Goal: Task Accomplishment & Management: Use online tool/utility

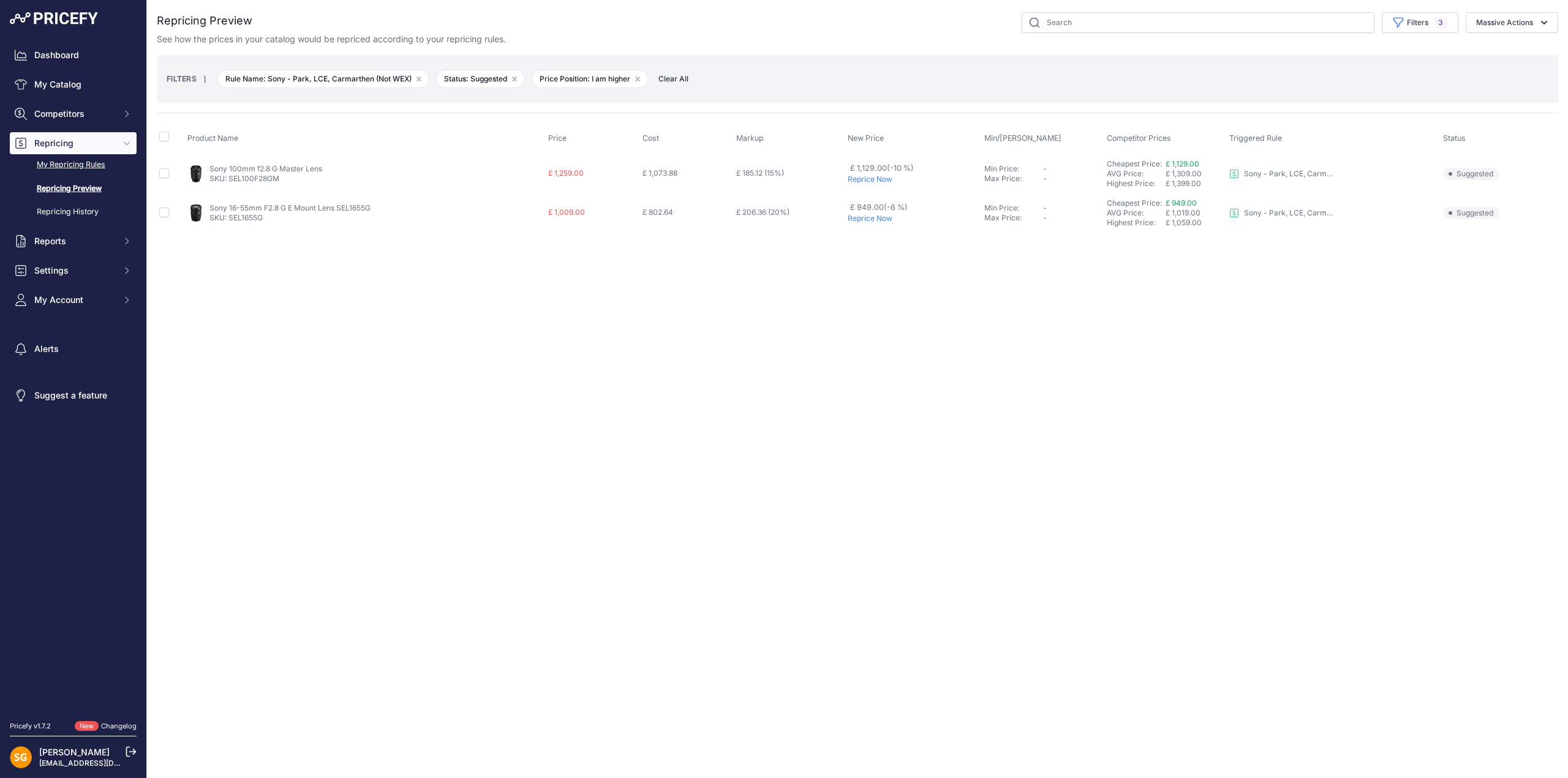
click at [61, 167] on link "My Repricing Rules" at bounding box center [73, 165] width 127 height 21
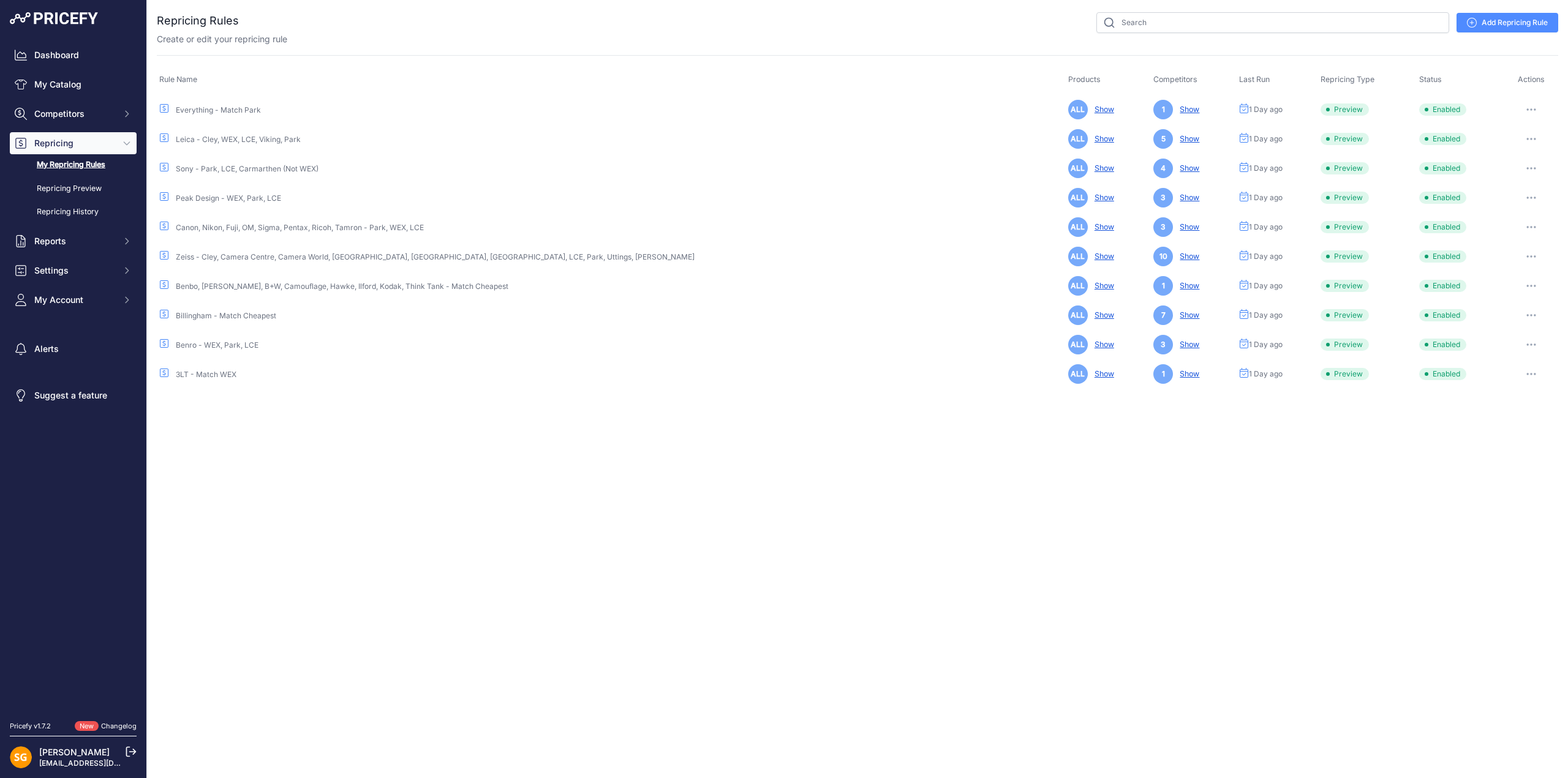
click at [1520, 106] on button "button" at bounding box center [1532, 109] width 24 height 17
click at [1522, 152] on button "Run Preview" at bounding box center [1516, 155] width 79 height 19
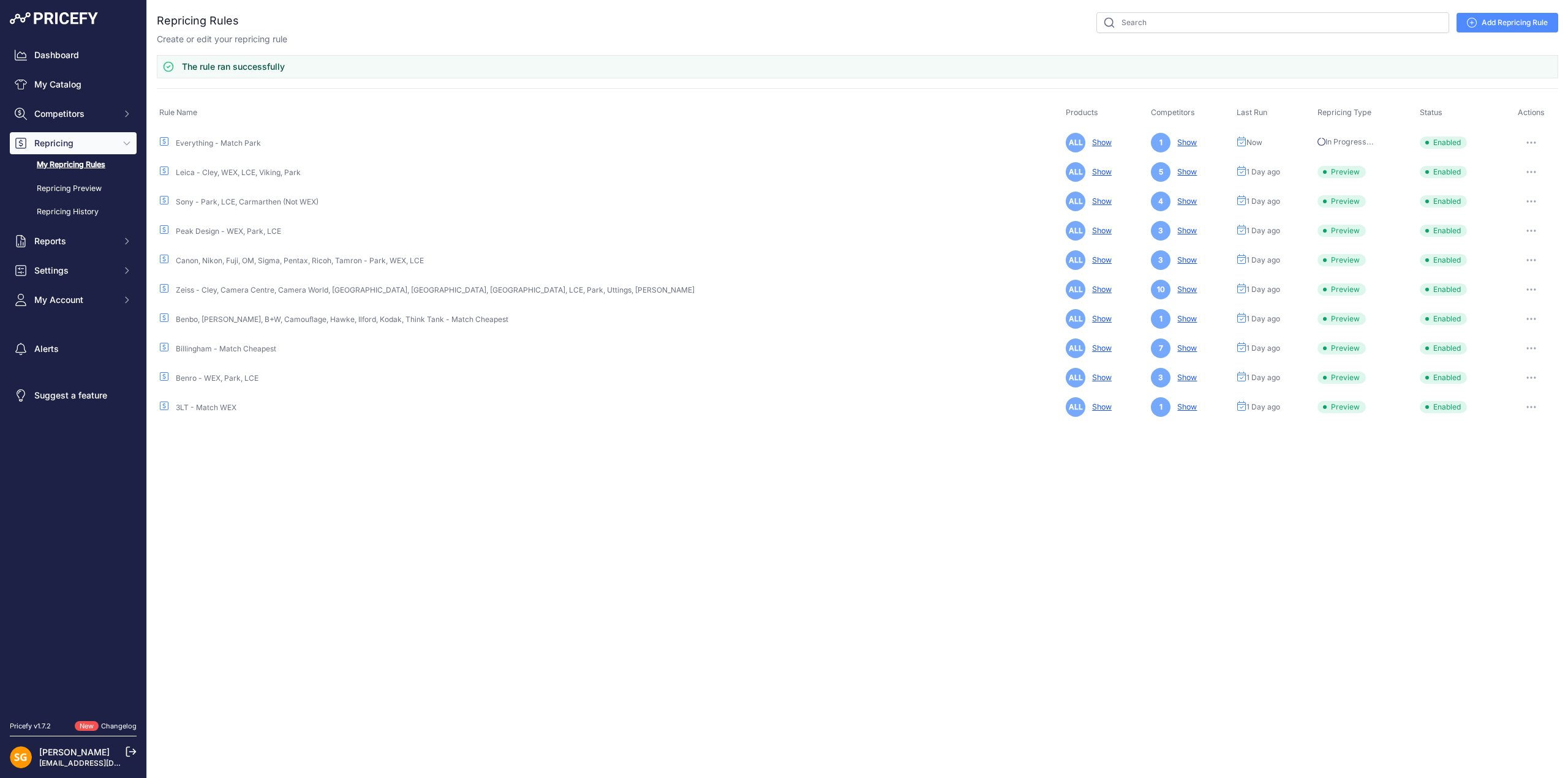
click at [1525, 168] on button "button" at bounding box center [1532, 172] width 24 height 17
click at [1523, 210] on button "Run Preview" at bounding box center [1516, 217] width 79 height 19
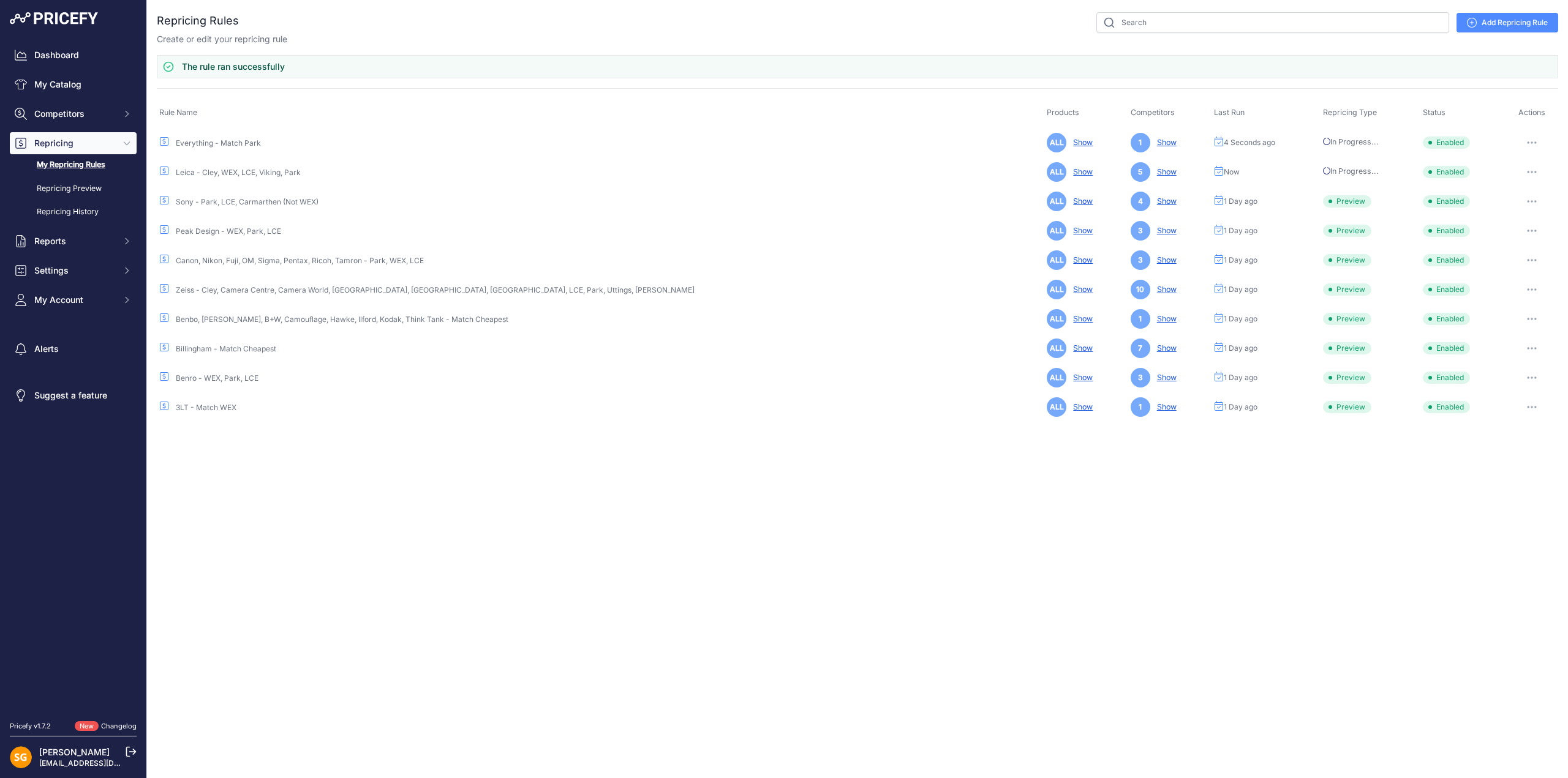
click at [1527, 194] on button "button" at bounding box center [1532, 201] width 24 height 17
click at [0, 0] on button "Run Preview" at bounding box center [0, 0] width 0 height 0
click at [1528, 230] on icon "button" at bounding box center [1532, 231] width 10 height 2
click at [0, 0] on button "Run Preview" at bounding box center [0, 0] width 0 height 0
click at [1525, 252] on button "button" at bounding box center [1532, 260] width 24 height 17
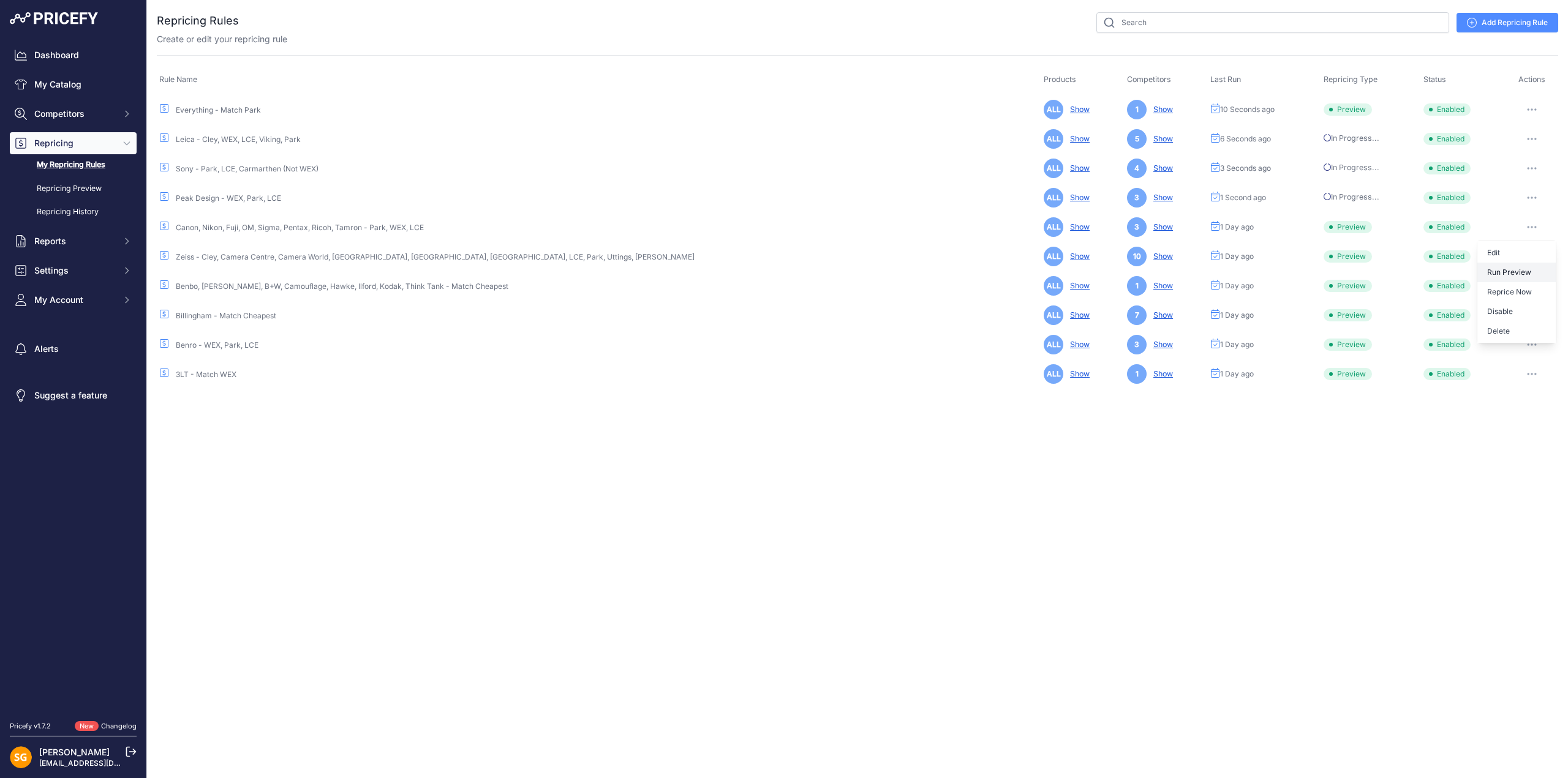
click at [0, 0] on button "Run Preview" at bounding box center [0, 0] width 0 height 0
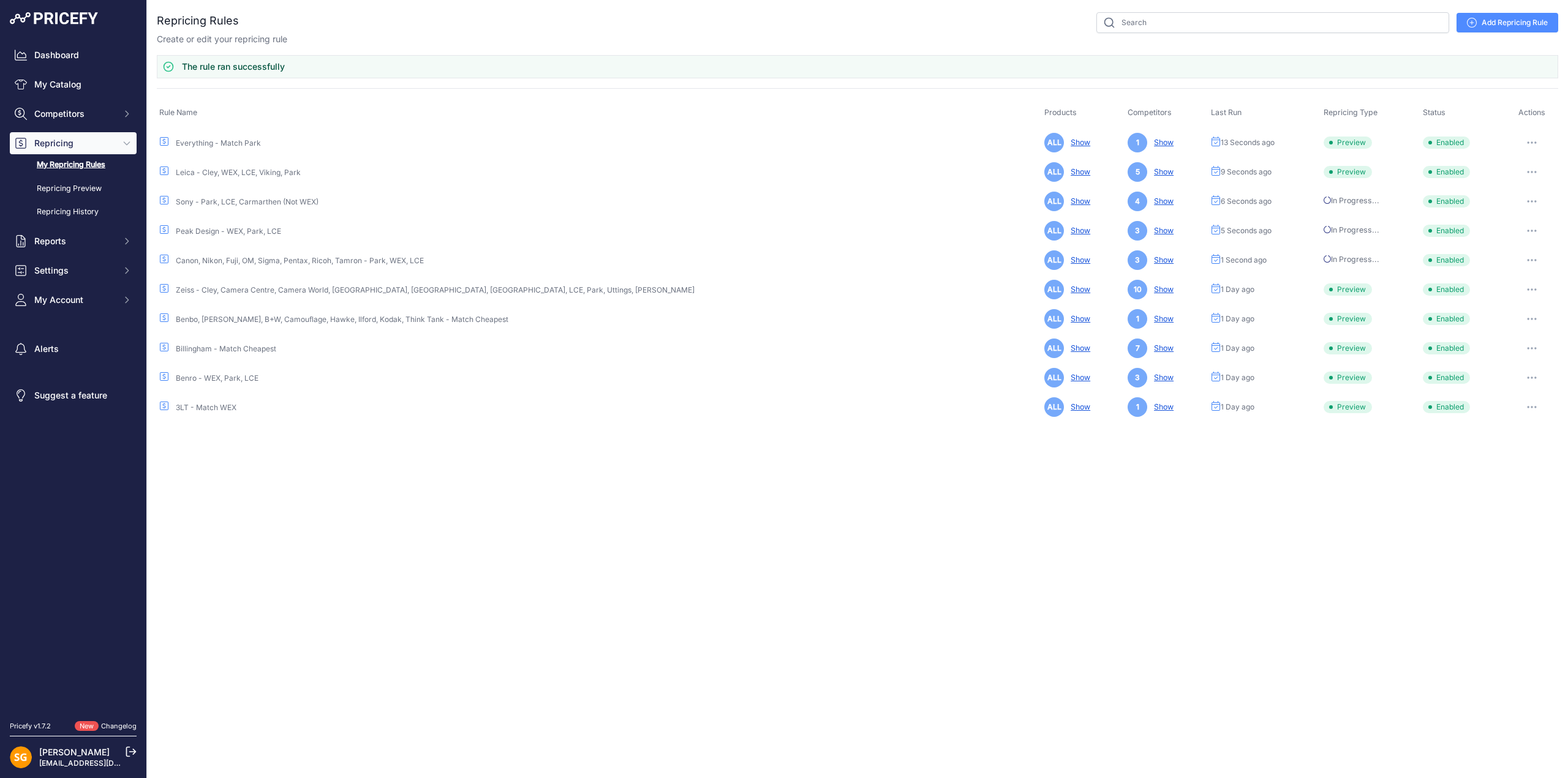
click at [1528, 287] on button "button" at bounding box center [1532, 289] width 24 height 17
click at [0, 0] on button "Run Preview" at bounding box center [0, 0] width 0 height 0
click at [1525, 313] on button "button" at bounding box center [1532, 318] width 24 height 17
click at [0, 0] on button "Run Preview" at bounding box center [0, 0] width 0 height 0
click at [1528, 341] on button "button" at bounding box center [1532, 348] width 24 height 17
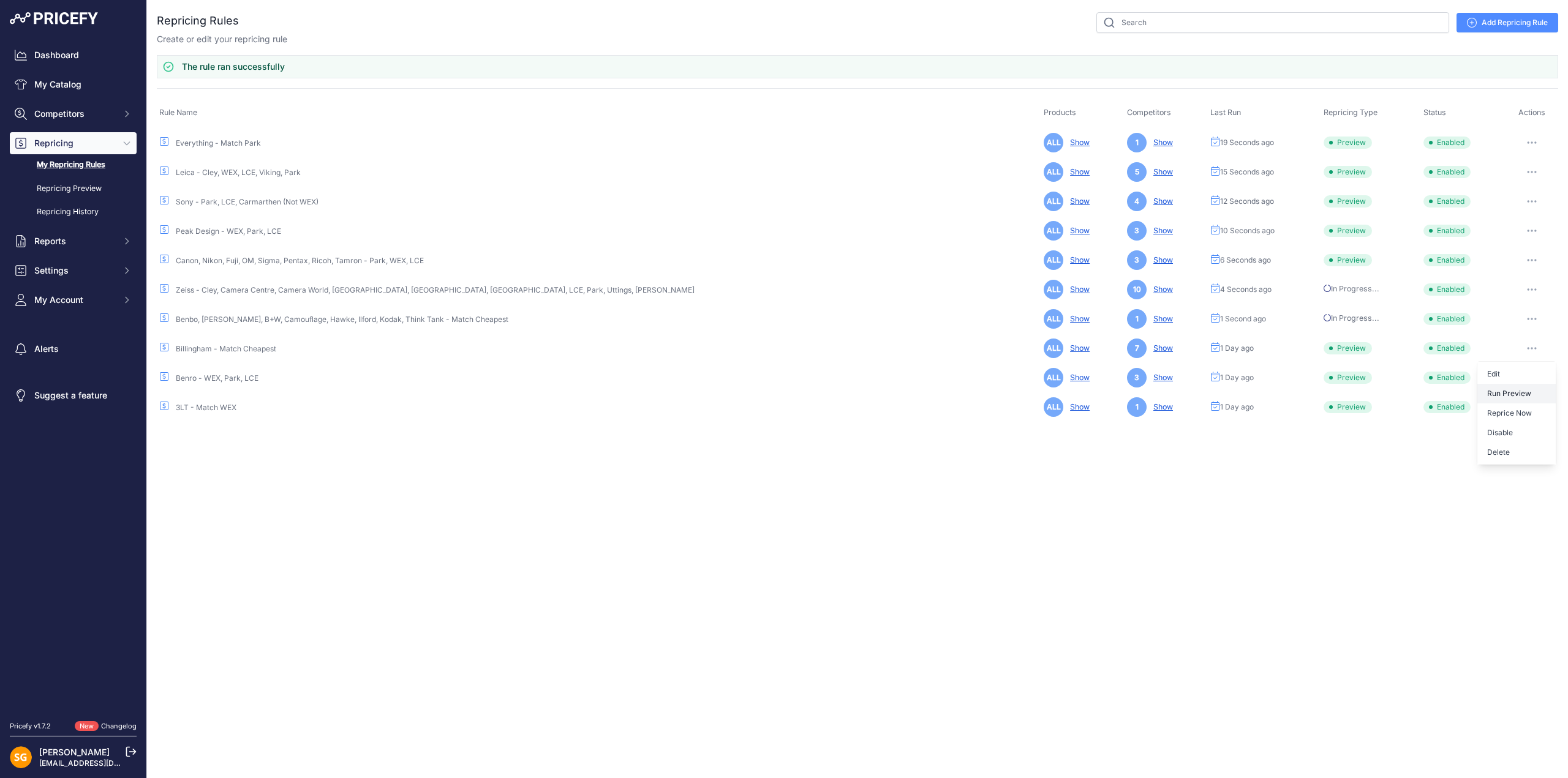
click at [0, 0] on button "Run Preview" at bounding box center [0, 0] width 0 height 0
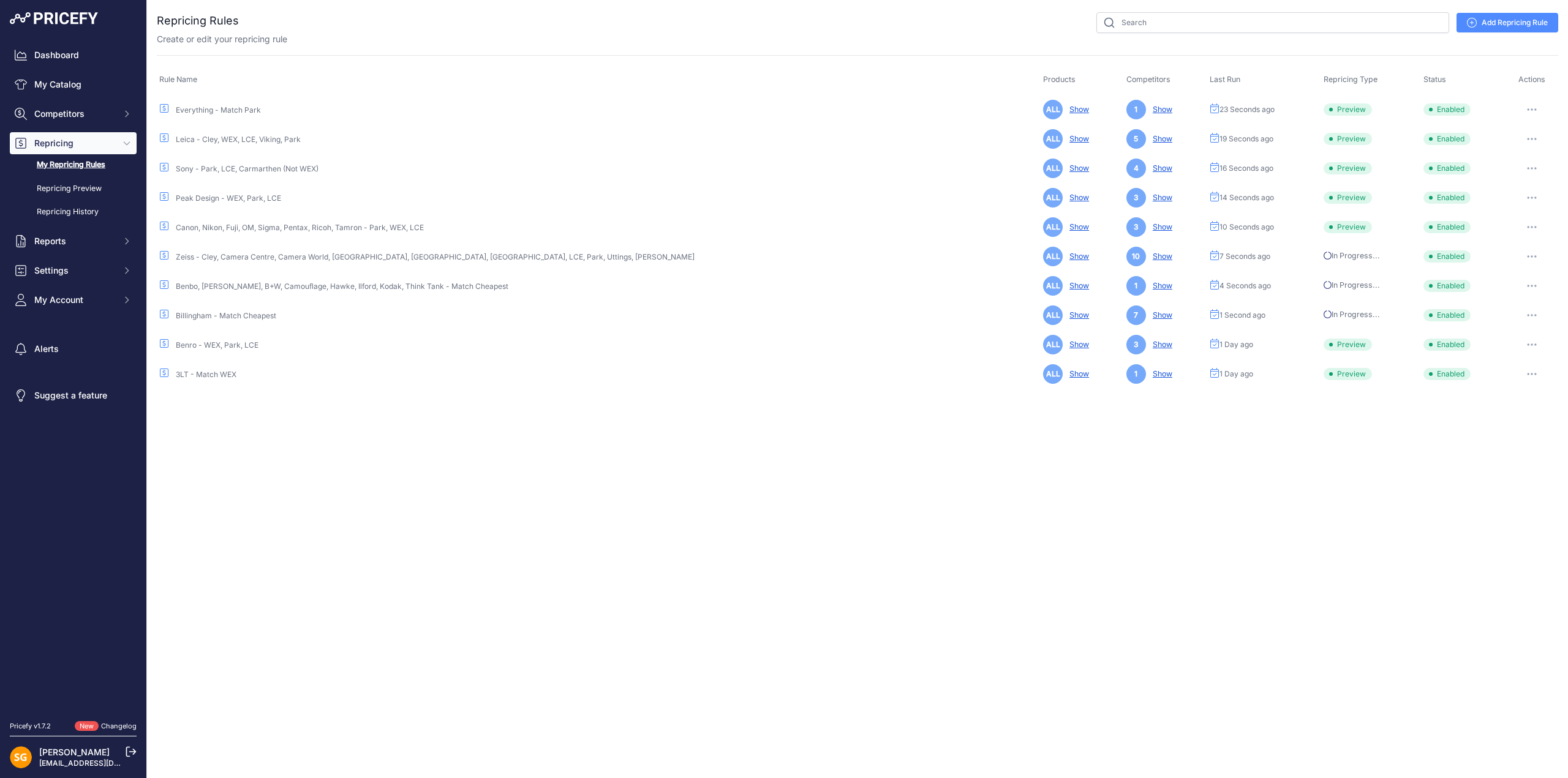
click at [1528, 373] on icon "button" at bounding box center [1532, 374] width 10 height 2
click at [0, 0] on button "Run Preview" at bounding box center [0, 0] width 0 height 0
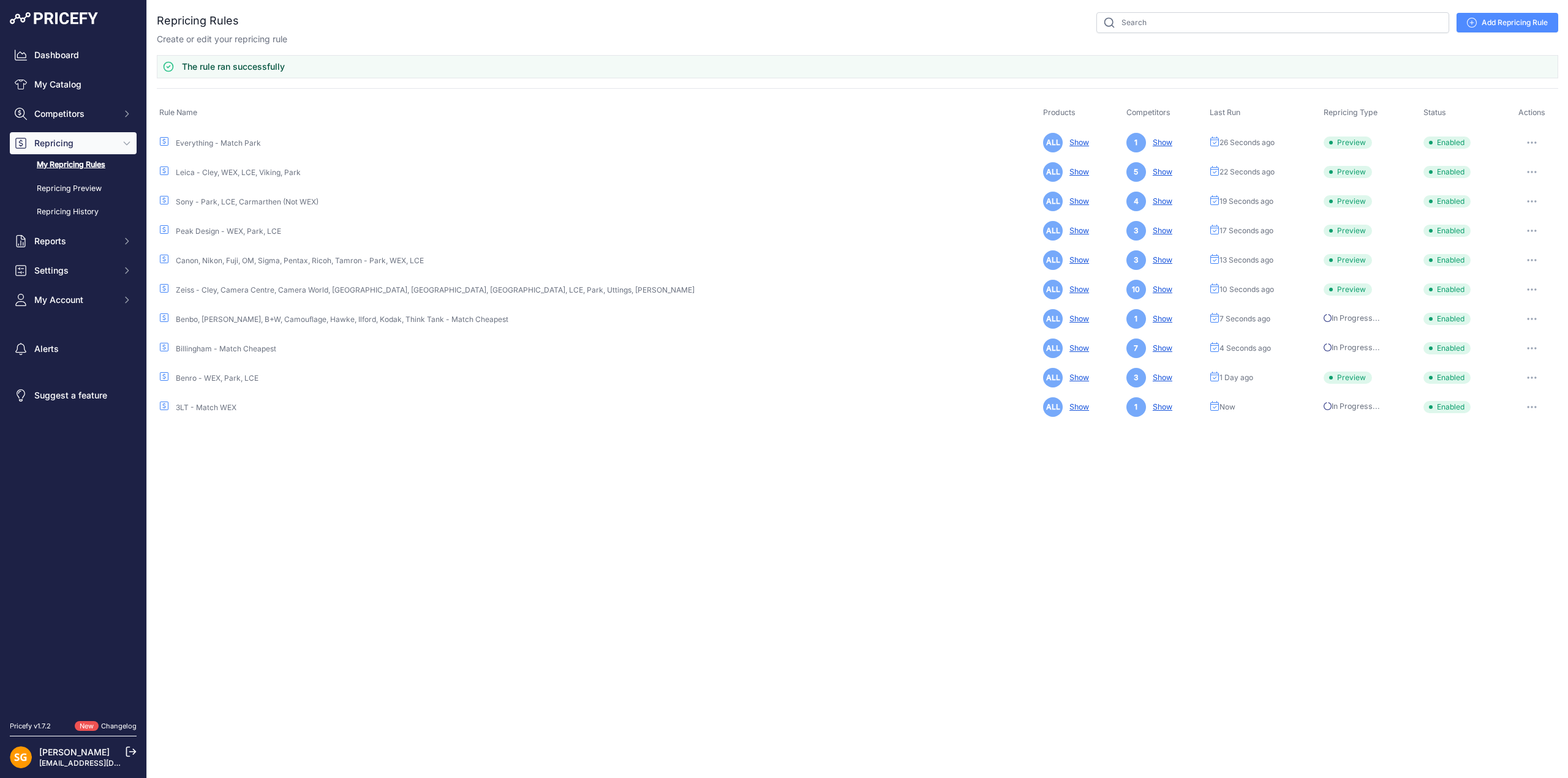
click at [1527, 372] on button "button" at bounding box center [1532, 377] width 24 height 17
click at [0, 0] on button "Run Preview" at bounding box center [0, 0] width 0 height 0
click at [87, 187] on link "Repricing Preview" at bounding box center [73, 189] width 127 height 21
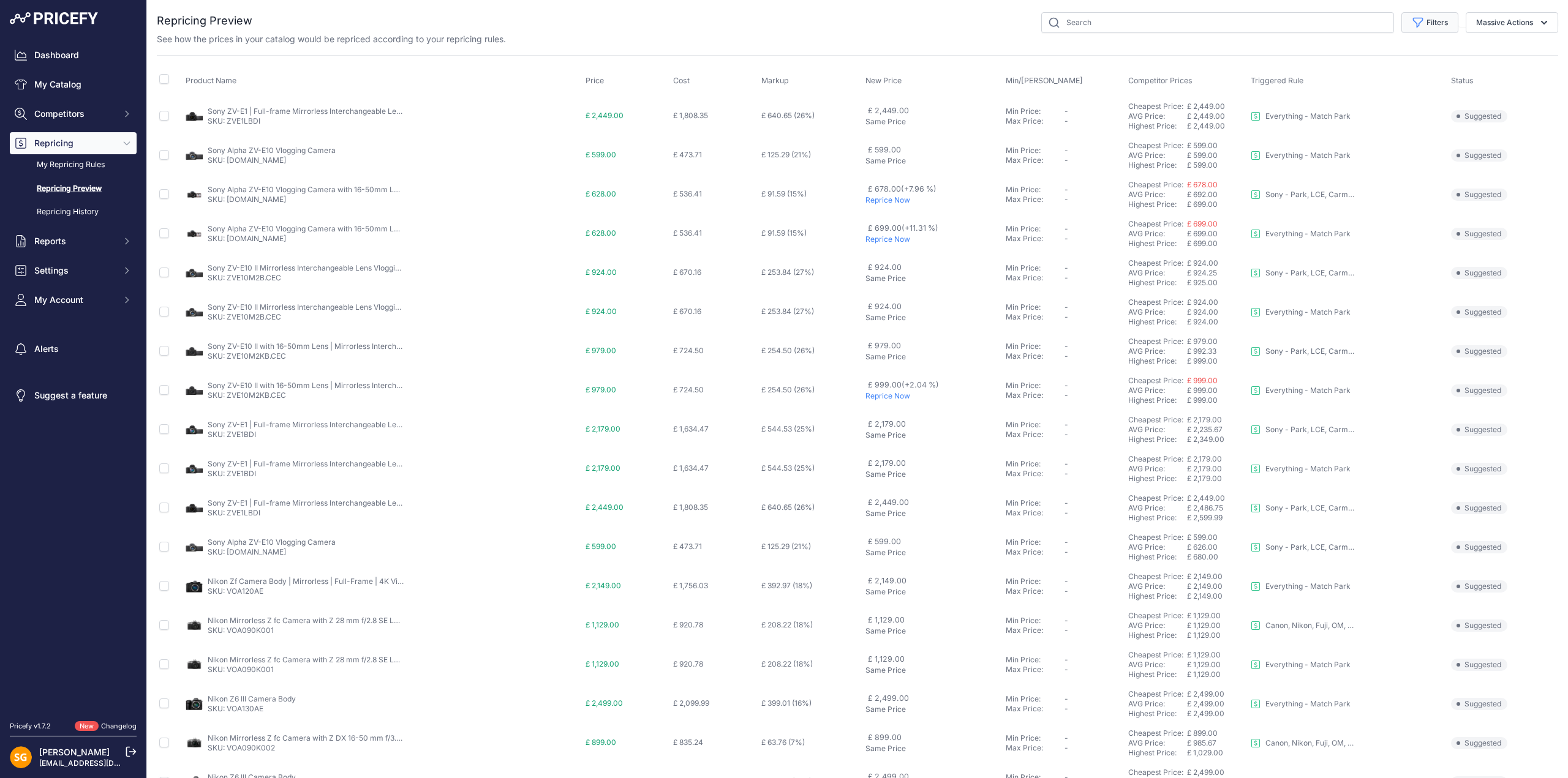
click at [1414, 21] on icon "button" at bounding box center [1417, 22] width 12 height 12
click at [1377, 71] on select "Select an option 3LT - Match WEX Benro - WEX, Park, LCE Billingham - Match Chea…" at bounding box center [1390, 70] width 117 height 21
select select "7436"
click at [1332, 60] on select "Select an option 3LT - Match WEX Benro - WEX, Park, LCE Billingham - Match Chea…" at bounding box center [1390, 70] width 117 height 21
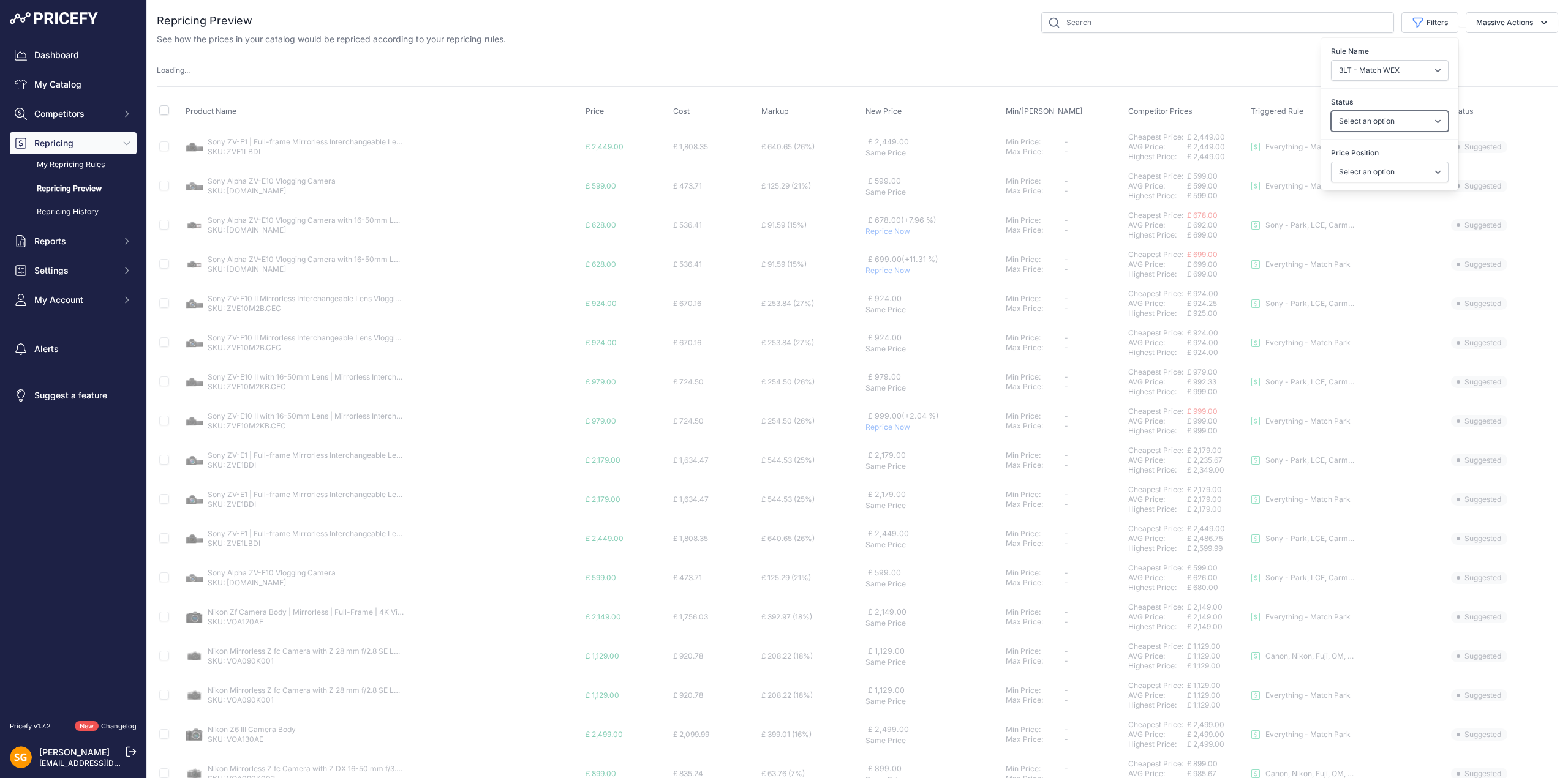
click at [1375, 121] on select "Select an option Skipped Repriced Suggested In Error" at bounding box center [1390, 121] width 117 height 21
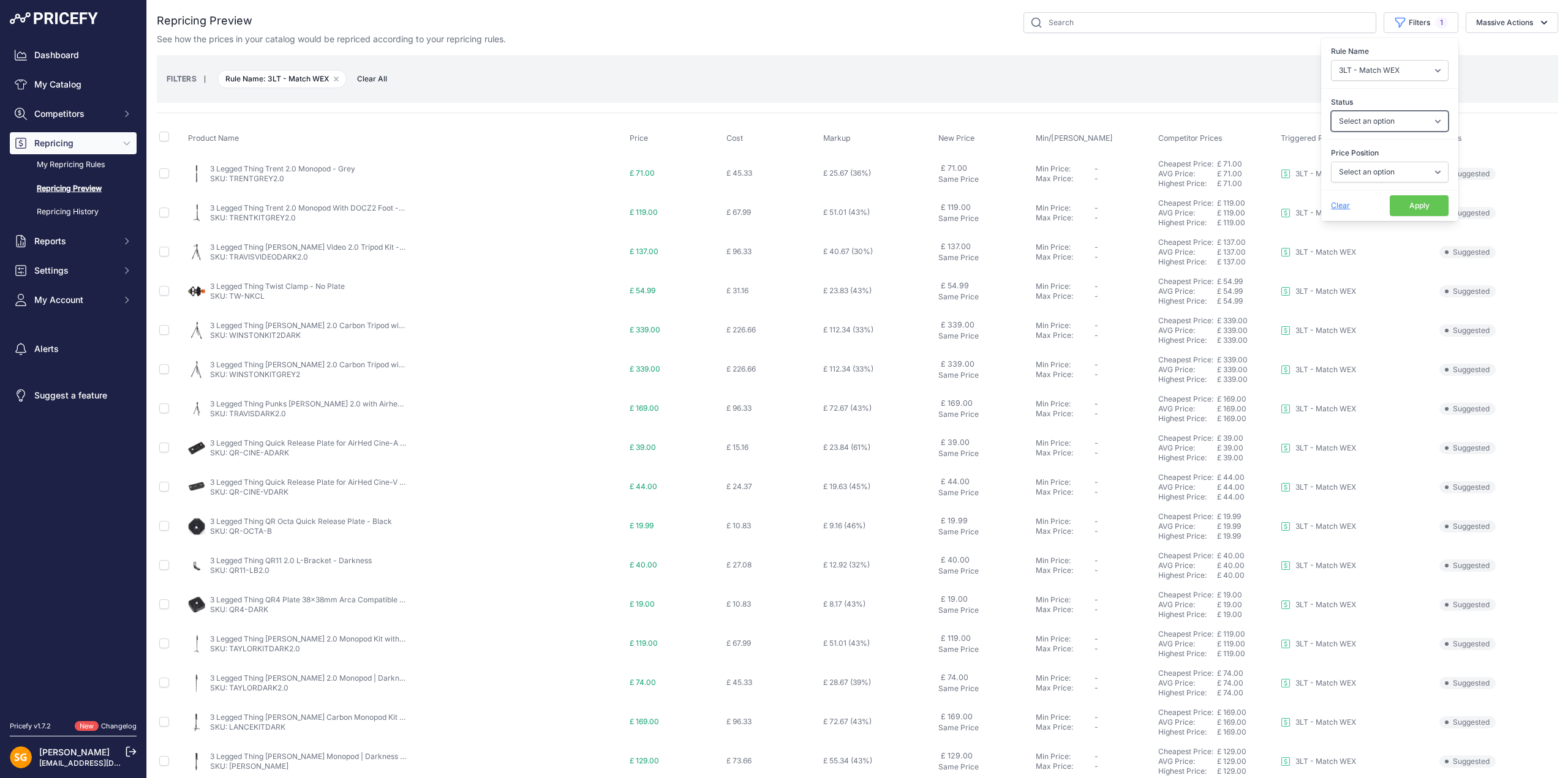
select select "suggested"
click at [1332, 111] on select "Select an option Skipped Repriced Suggested In Error" at bounding box center [1390, 121] width 117 height 21
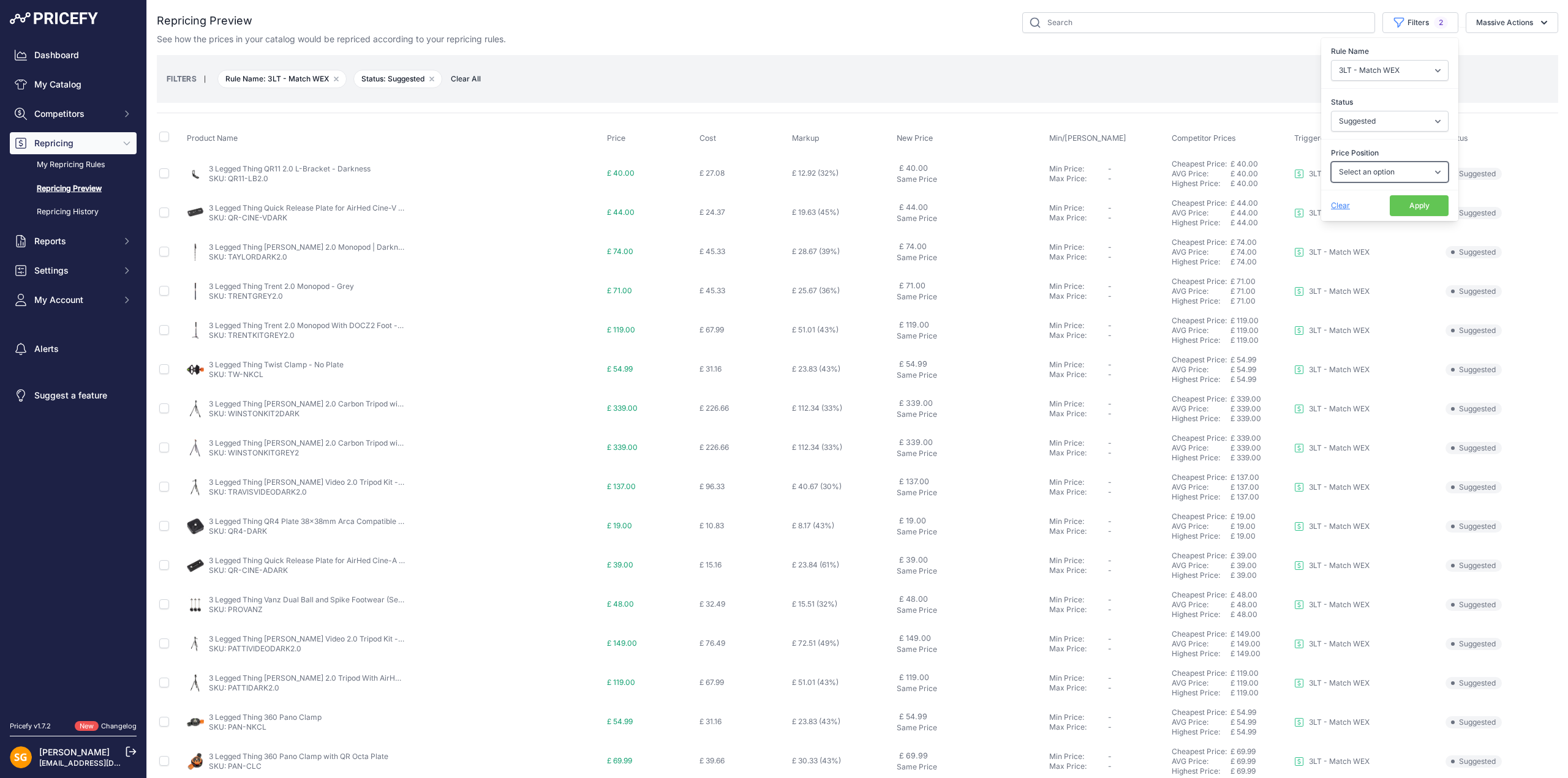
click at [1371, 172] on select "Select an option I am higher Same price I am lower" at bounding box center [1390, 172] width 117 height 21
select select "1"
click at [1332, 162] on select "Select an option I am higher Same price I am lower" at bounding box center [1390, 172] width 117 height 21
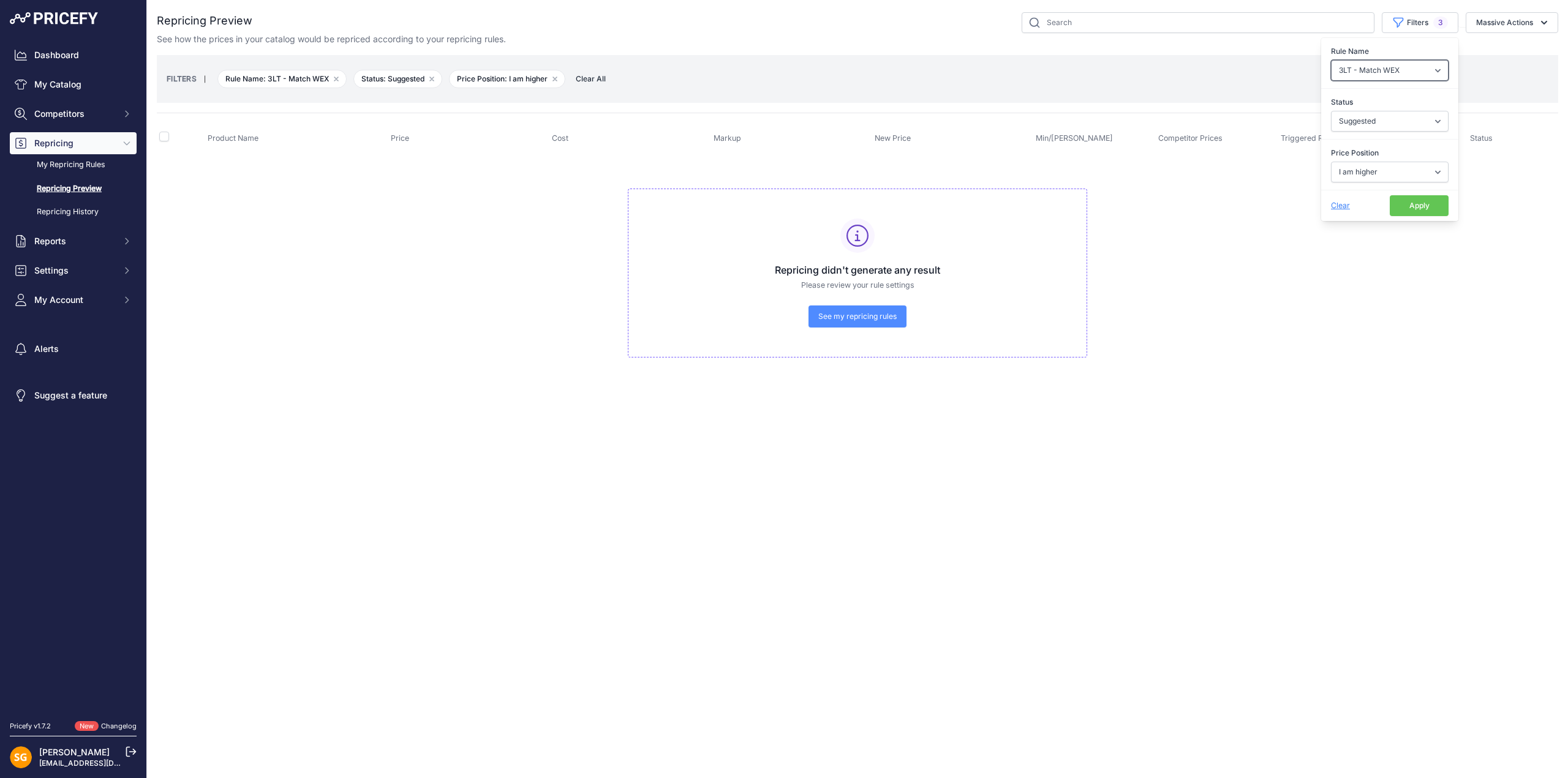
click at [1400, 66] on select "Select an option 3LT - Match WEX Benro - WEX, Park, LCE Billingham - Match Chea…" at bounding box center [1390, 70] width 117 height 21
select select "7636"
click at [1332, 60] on select "Select an option 3LT - Match WEX Benro - WEX, Park, LCE Billingham - Match Chea…" at bounding box center [1390, 70] width 117 height 21
click at [1387, 73] on select "Select an option 3LT - Match WEX Benro - WEX, Park, LCE Billingham - Match Chea…" at bounding box center [1390, 70] width 117 height 21
select select "7650"
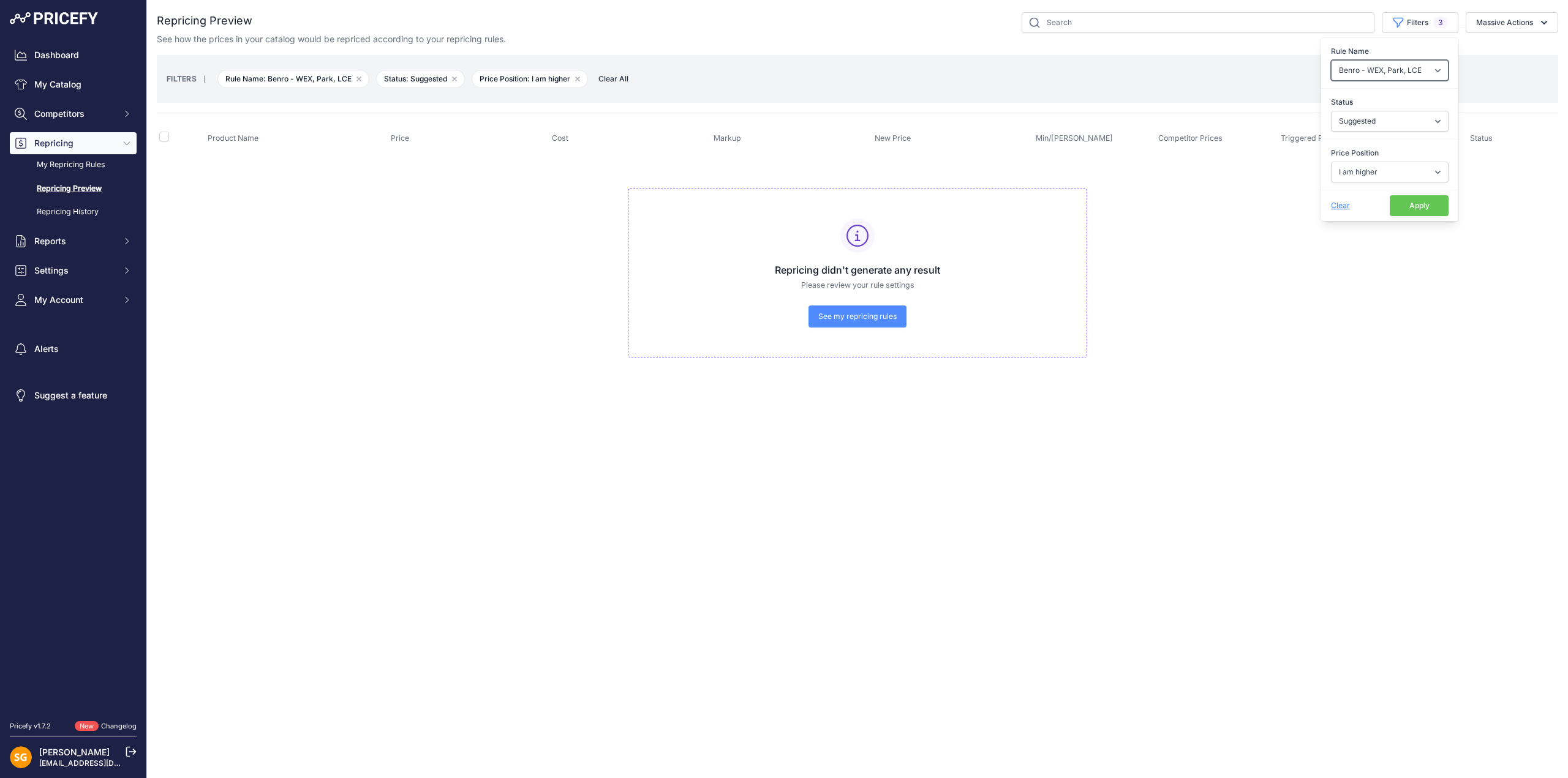
click at [1332, 60] on select "Select an option 3LT - Match WEX Benro - WEX, Park, LCE Billingham - Match Chea…" at bounding box center [1390, 70] width 117 height 21
click at [1395, 72] on select "Select an option 3LT - Match WEX Benro - WEX, Park, LCE Billingham - Match Chea…" at bounding box center [1390, 70] width 117 height 21
select select "7765"
click at [1332, 60] on select "Select an option 3LT - Match WEX Benro - WEX, Park, LCE Billingham - Match Chea…" at bounding box center [1390, 70] width 117 height 21
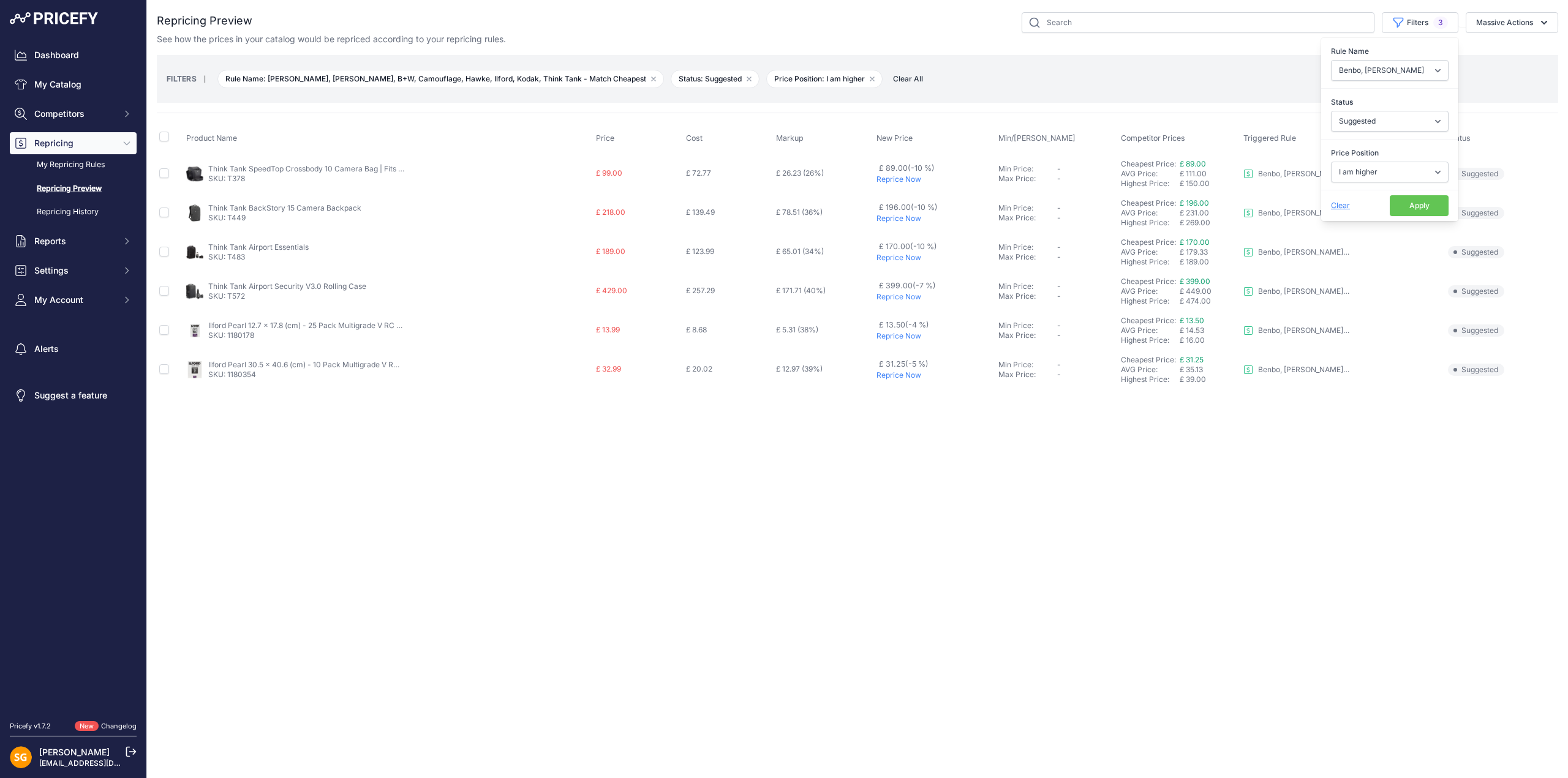
click at [898, 297] on p "Reprice Now" at bounding box center [935, 297] width 117 height 10
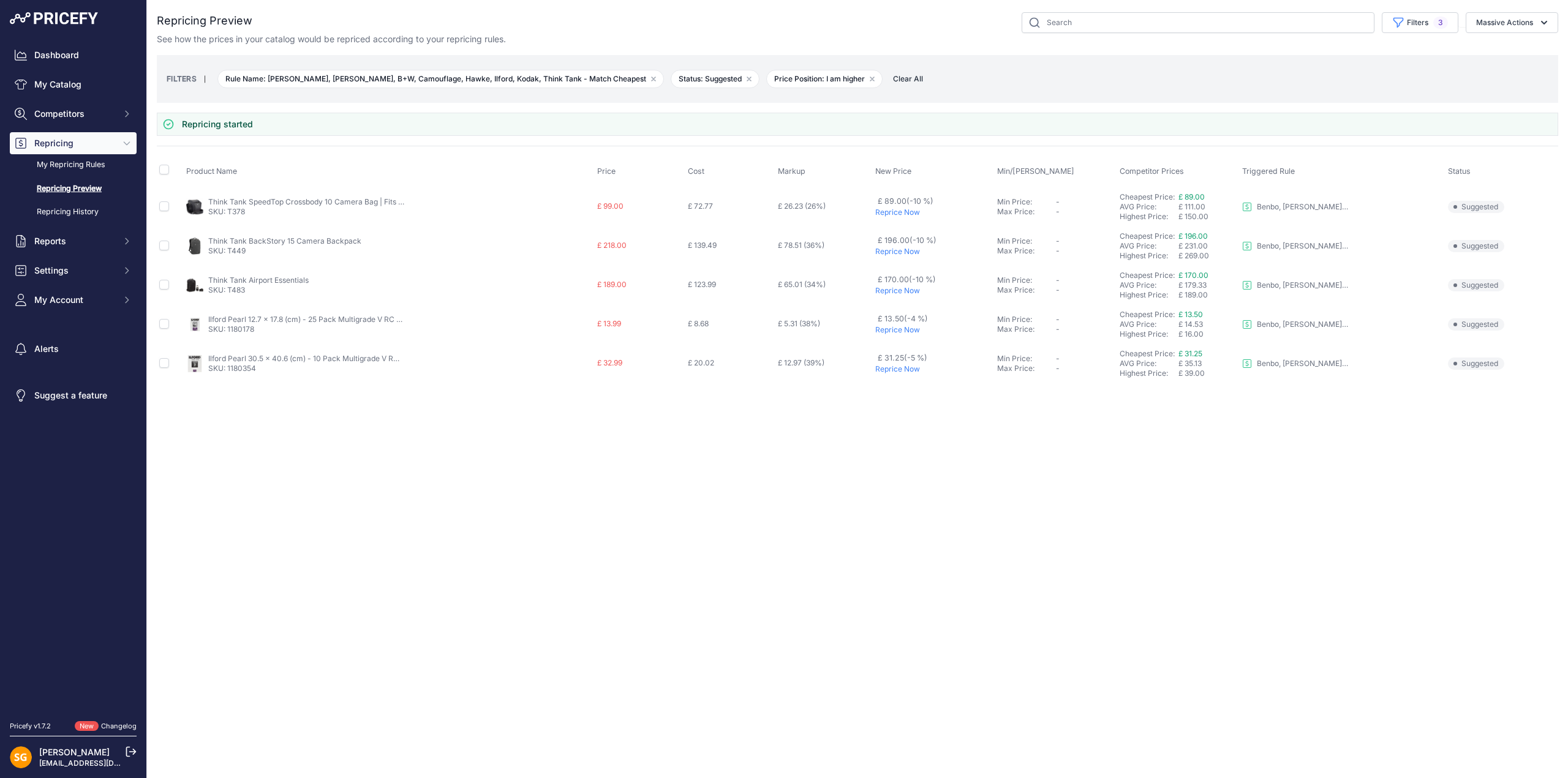
click at [896, 291] on p "Reprice Now" at bounding box center [934, 291] width 117 height 10
click at [900, 249] on p "Reprice Now" at bounding box center [934, 252] width 117 height 10
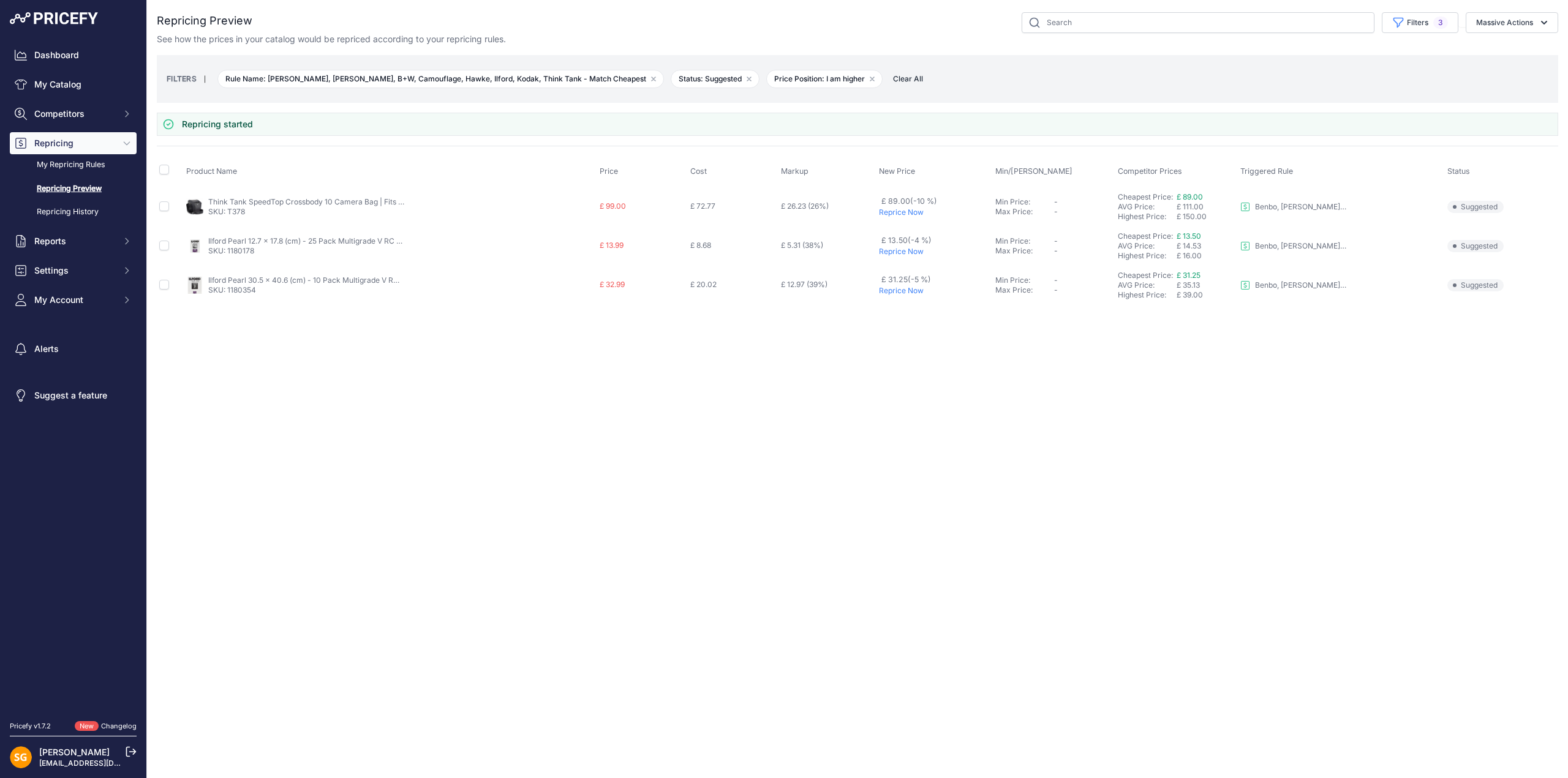
click at [897, 212] on p "Reprice Now" at bounding box center [935, 212] width 112 height 10
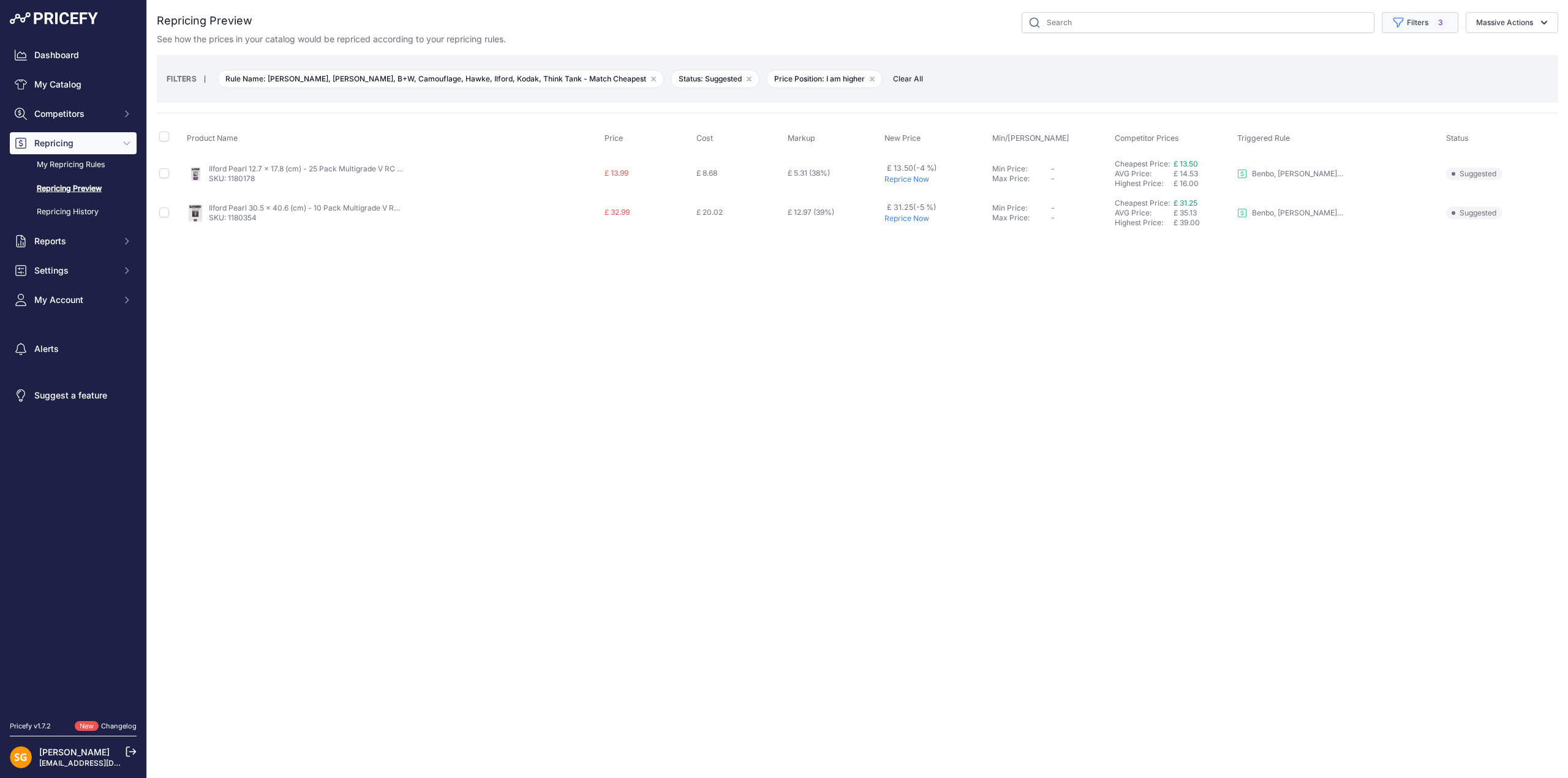
click at [1427, 23] on button "Filters 3" at bounding box center [1420, 23] width 77 height 21
click at [1397, 69] on select "Select an option 3LT - Match WEX Benro - WEX, Park, LCE Billingham - Match Chea…" at bounding box center [1390, 70] width 117 height 21
select select "7899"
click at [1332, 60] on select "Select an option 3LT - Match WEX Benro - WEX, Park, LCE Billingham - Match Chea…" at bounding box center [1390, 70] width 117 height 21
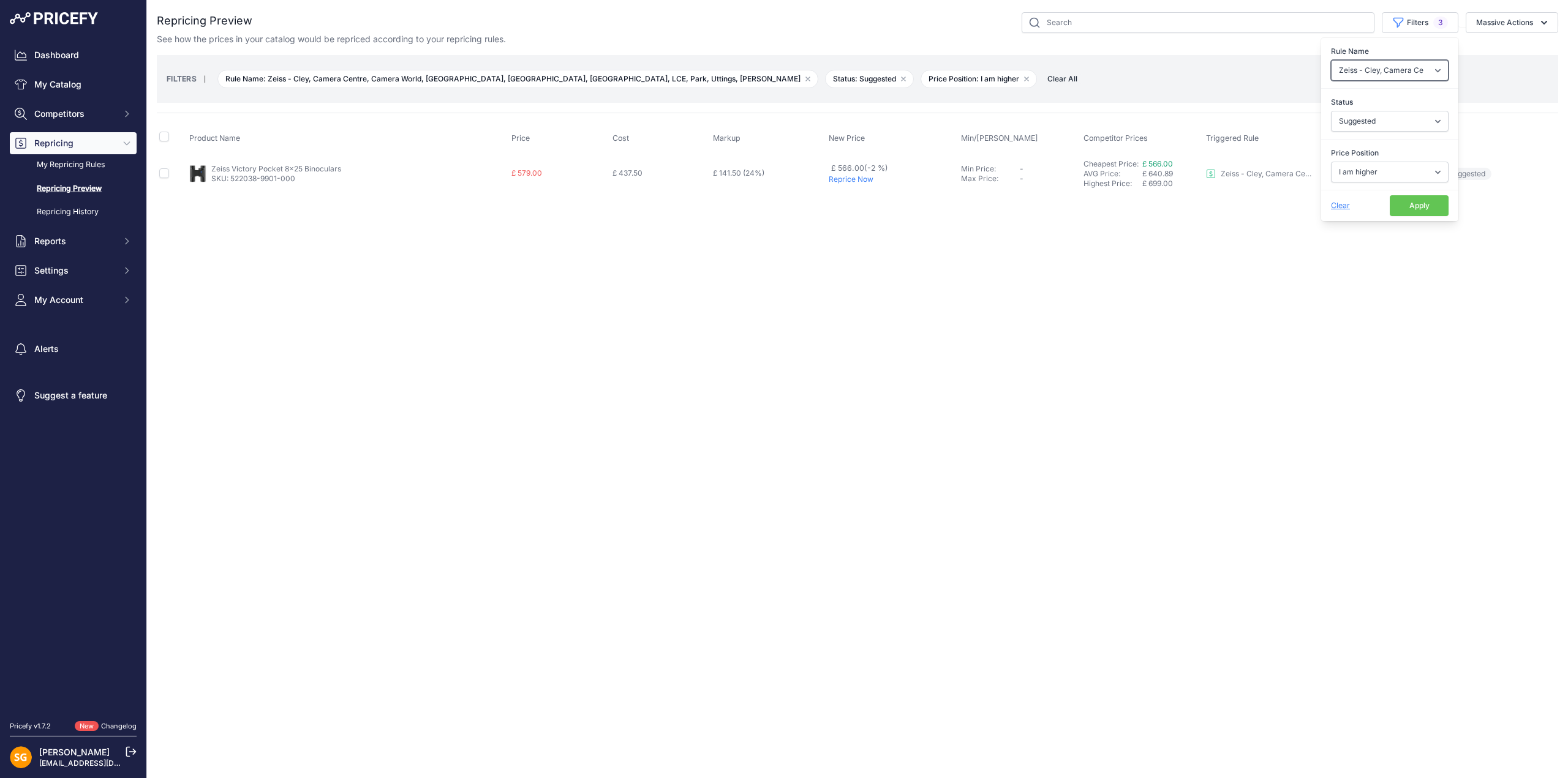
click at [1384, 72] on select "Select an option 3LT - Match WEX Benro - WEX, Park, LCE Billingham - Match Chea…" at bounding box center [1390, 70] width 117 height 21
select select "7902"
click at [1332, 60] on select "Select an option 3LT - Match WEX Benro - WEX, Park, LCE Billingham - Match Chea…" at bounding box center [1390, 70] width 117 height 21
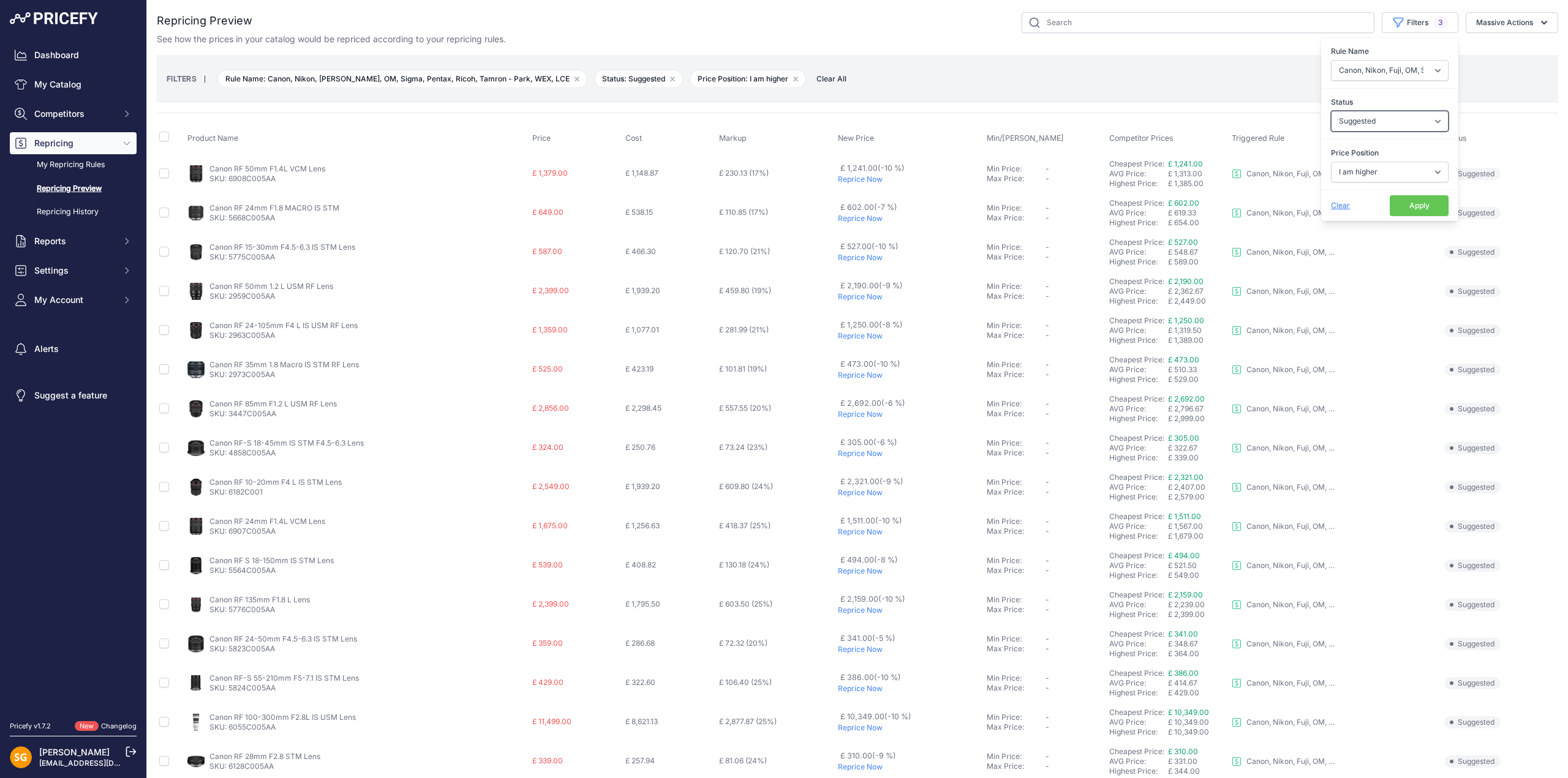
click at [1382, 117] on select "Select an option Skipped Repriced Suggested In Error" at bounding box center [1390, 121] width 117 height 21
click at [1332, 111] on select "Select an option Skipped Repriced Suggested In Error" at bounding box center [1390, 121] width 117 height 21
click at [1369, 178] on select "Select an option I am higher Same price I am lower" at bounding box center [1390, 172] width 117 height 21
click at [1369, 177] on select "Select an option I am higher Same price I am lower" at bounding box center [1390, 172] width 117 height 21
click at [1374, 75] on select "Select an option 3LT - Match WEX Benro - WEX, Park, LCE Billingham - Match Chea…" at bounding box center [1390, 70] width 117 height 21
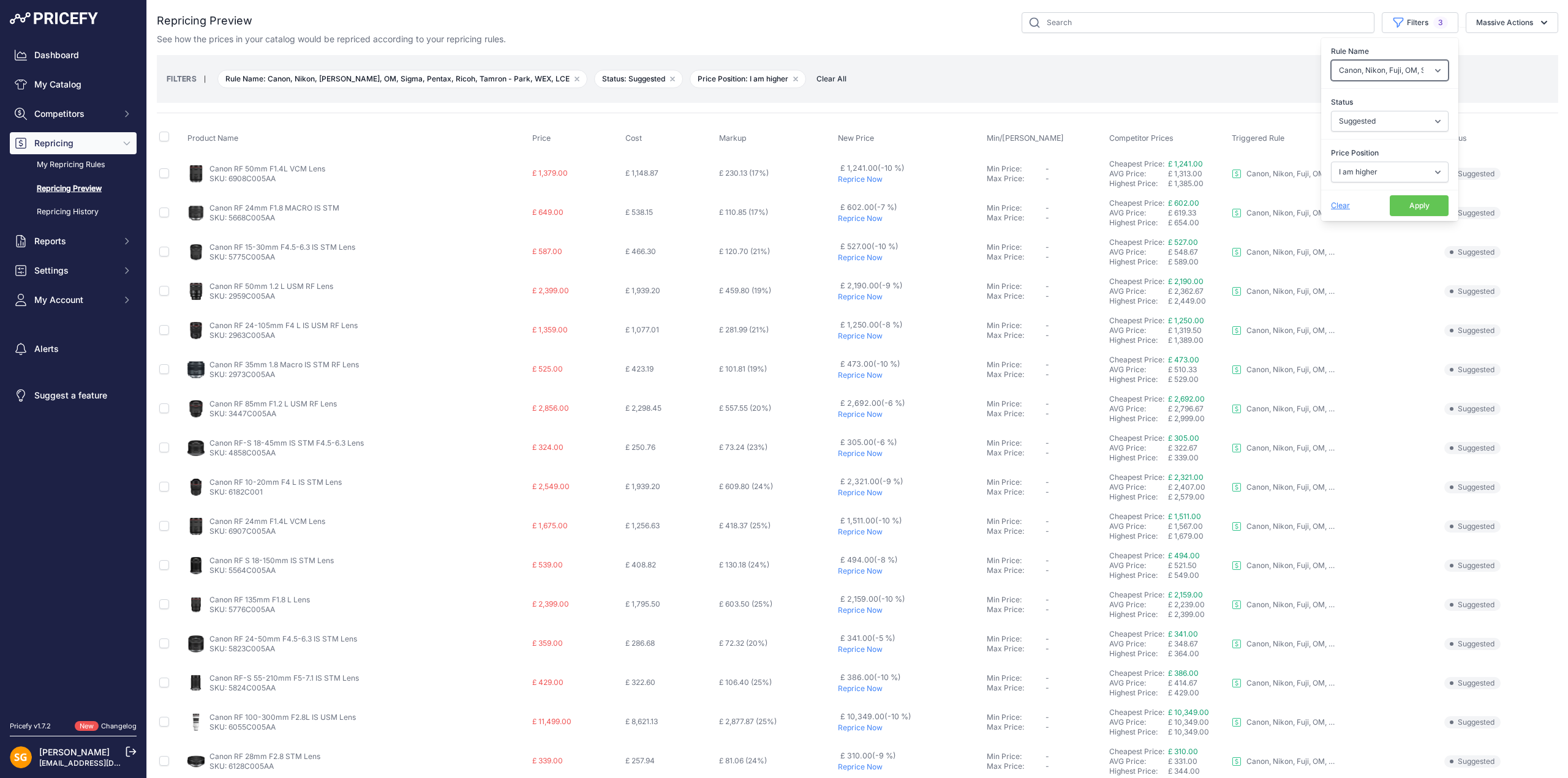
select select "8172"
click at [1332, 60] on select "Select an option 3LT - Match WEX Benro - WEX, Park, LCE Billingham - Match Chea…" at bounding box center [1390, 70] width 117 height 21
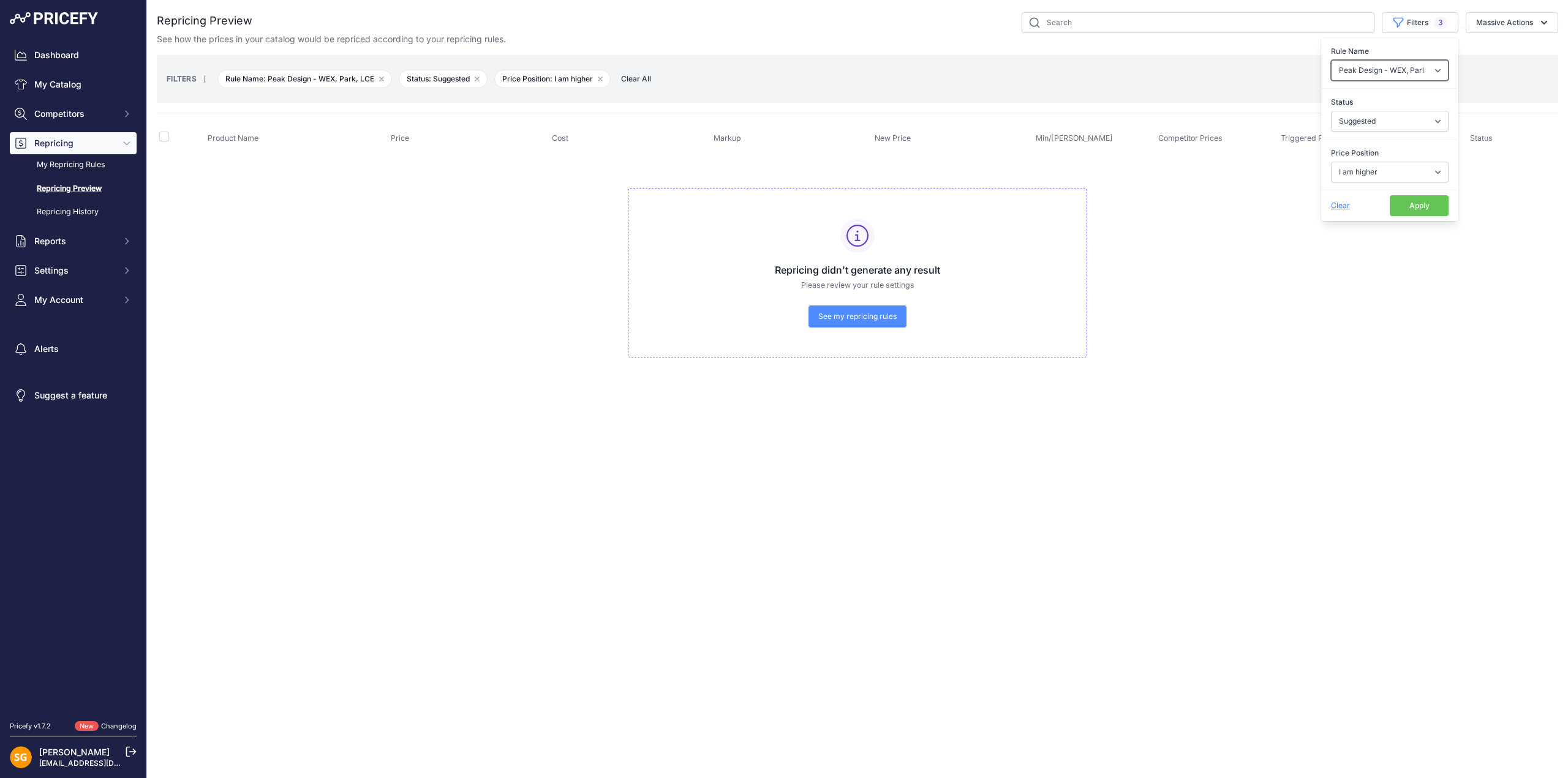
click at [1383, 68] on select "Select an option 3LT - Match WEX Benro - WEX, Park, LCE Billingham - Match Chea…" at bounding box center [1390, 70] width 117 height 21
select select "9193"
click at [1332, 60] on select "Select an option 3LT - Match WEX Benro - WEX, Park, LCE Billingham - Match Chea…" at bounding box center [1390, 70] width 117 height 21
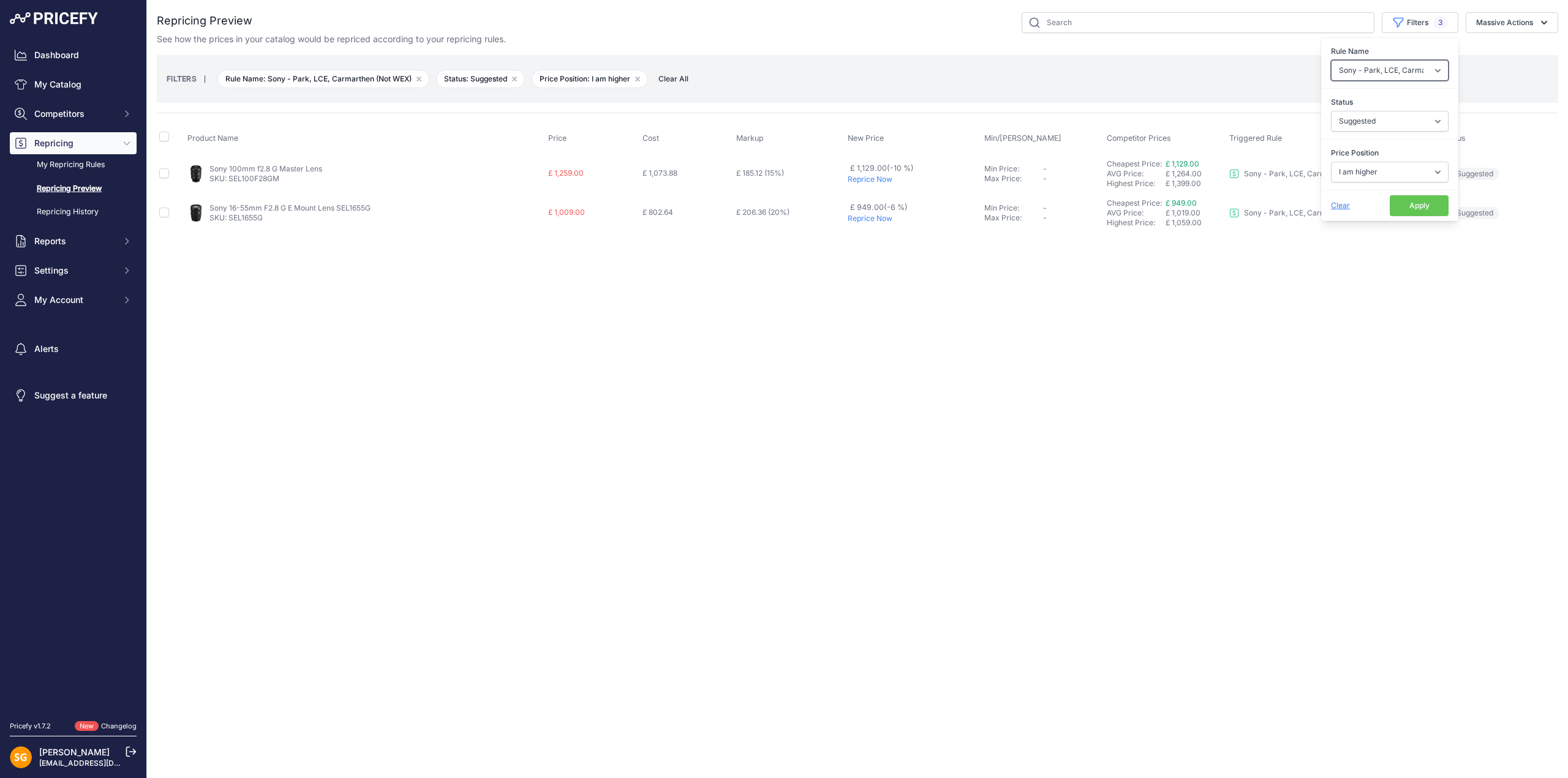
click at [1383, 69] on select "Select an option 3LT - Match WEX Benro - WEX, Park, LCE Billingham - Match Chea…" at bounding box center [1390, 70] width 117 height 21
select select "9242"
click at [1332, 60] on select "Select an option 3LT - Match WEX Benro - WEX, Park, LCE Billingham - Match Chea…" at bounding box center [1390, 70] width 117 height 21
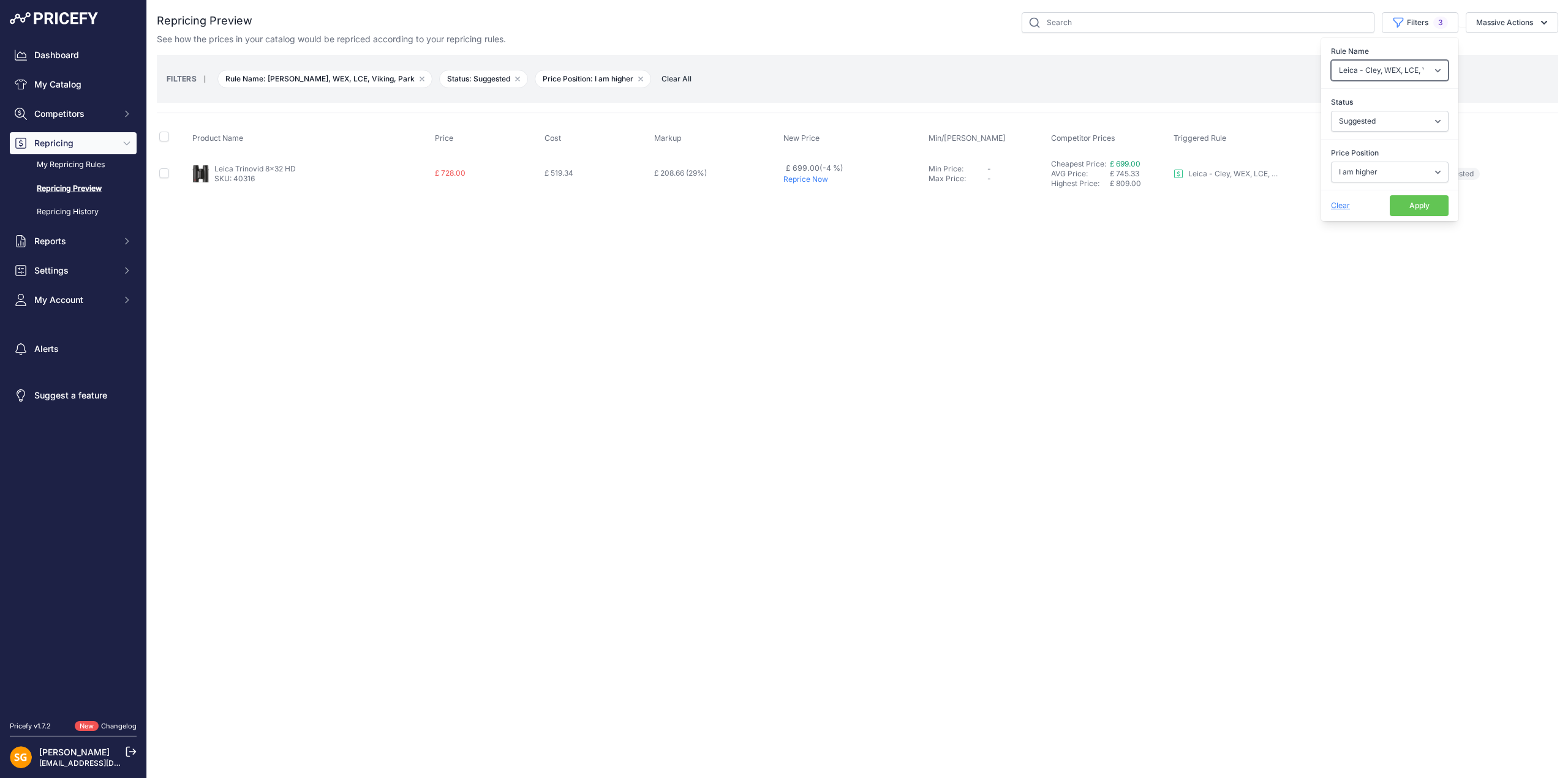
click at [1381, 68] on select "Select an option 3LT - Match WEX Benro - WEX, Park, LCE Billingham - Match Chea…" at bounding box center [1390, 70] width 117 height 21
select select "9483"
click at [1332, 60] on select "Select an option 3LT - Match WEX Benro - WEX, Park, LCE Billingham - Match Chea…" at bounding box center [1390, 70] width 117 height 21
